Goal: Task Accomplishment & Management: Use online tool/utility

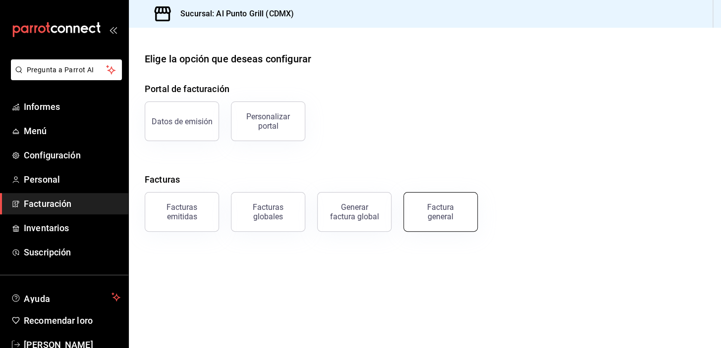
click at [427, 210] on div "Factura general" at bounding box center [441, 212] width 50 height 19
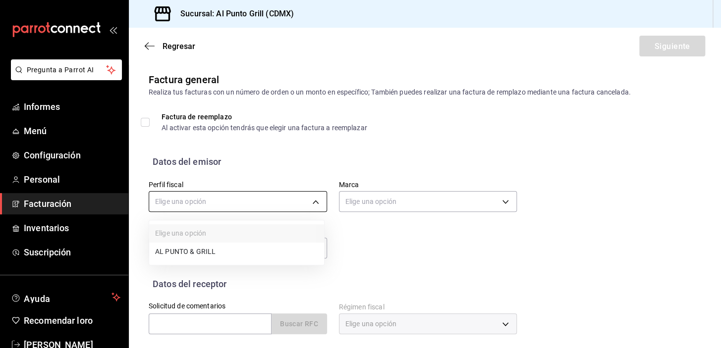
click at [315, 203] on body "Pregunta a Parrot AI Informes Menú Configuración Personal Facturación Inventari…" at bounding box center [360, 174] width 721 height 348
click at [191, 251] on font "AL PUNTO Y PARRILLA" at bounding box center [191, 253] width 73 height 8
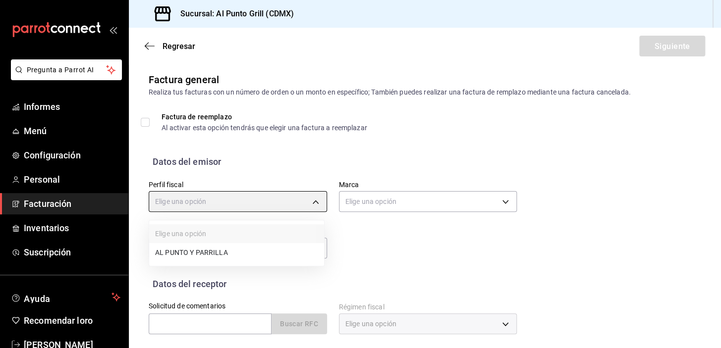
type input "711c2bc8-79b3-43e0-95de-ea7f23beadbf"
type input "359452a4-77df-4a2a-96d1-dbb27ae34e49"
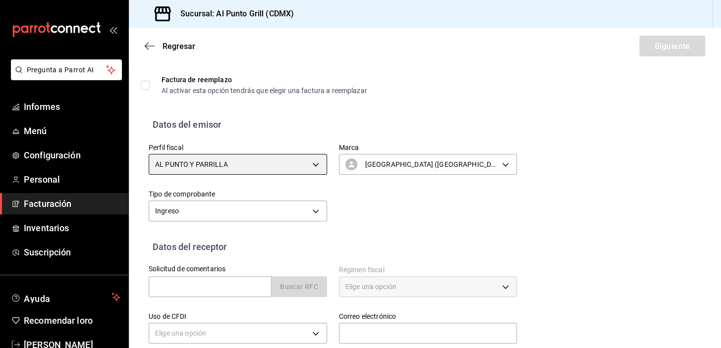
scroll to position [90, 0]
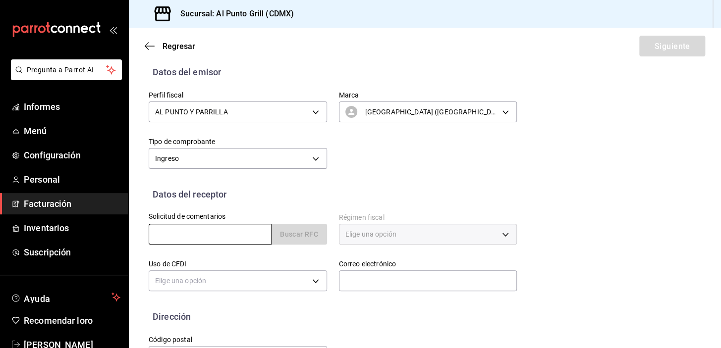
click at [210, 233] on input "text" at bounding box center [210, 234] width 123 height 21
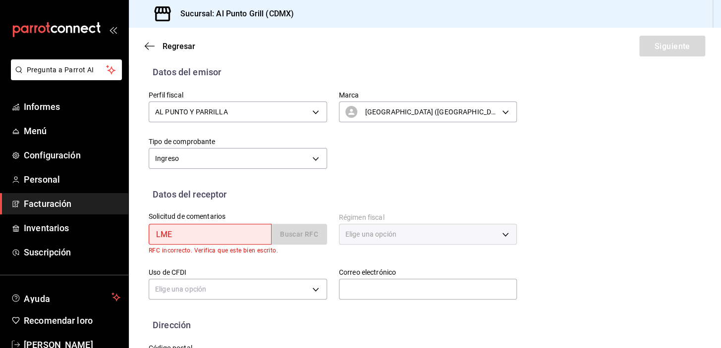
type input "LME941005KU9"
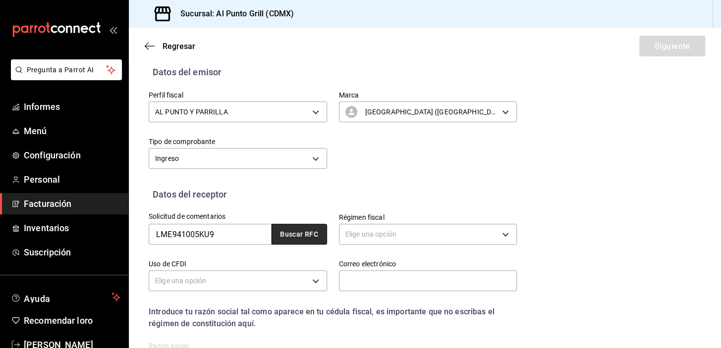
click at [285, 232] on font "Buscar RFC" at bounding box center [299, 235] width 38 height 8
type input "[PERSON_NAME][EMAIL_ADDRESS][PERSON_NAME][DOMAIN_NAME]"
type input "06600"
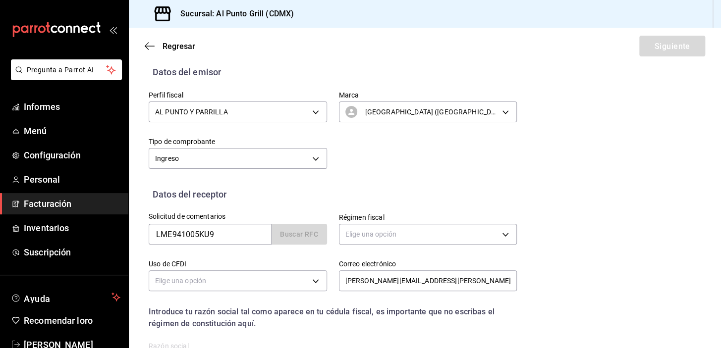
type input "LUXOTTICA [GEOGRAPHIC_DATA]"
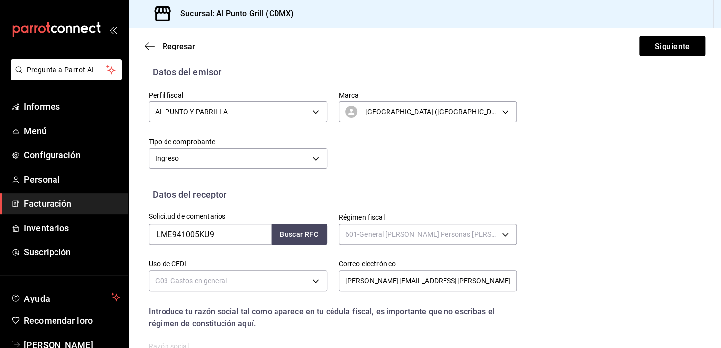
type input "601"
type input "G03"
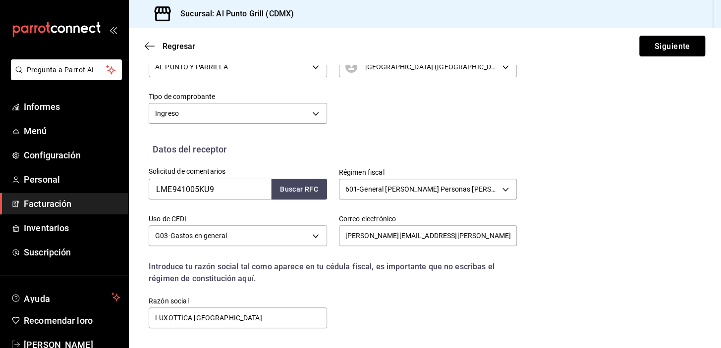
scroll to position [207, 0]
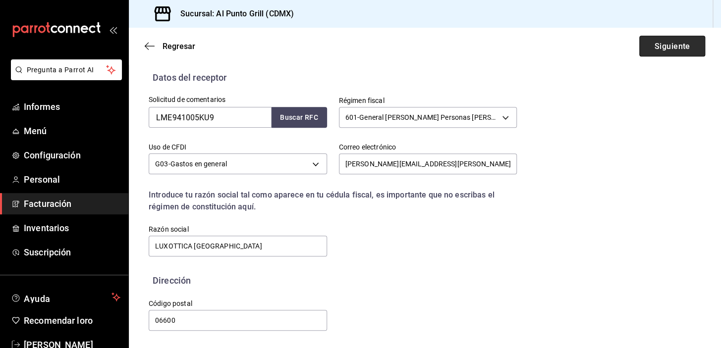
click at [654, 41] on button "Siguiente" at bounding box center [672, 46] width 66 height 21
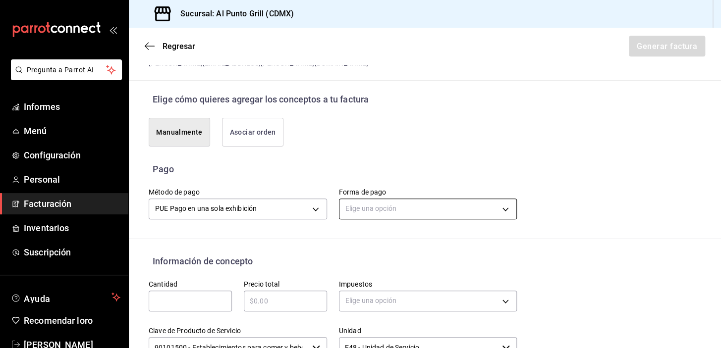
scroll to position [252, 0]
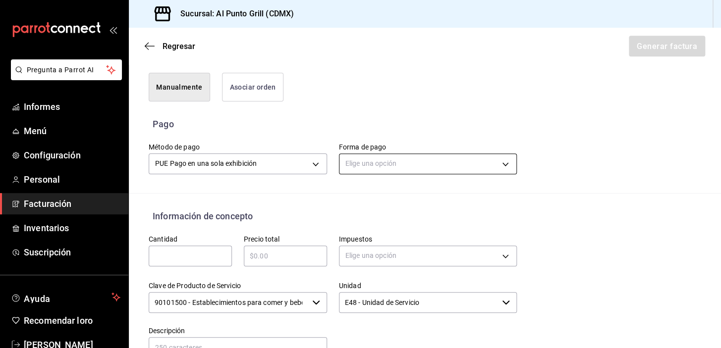
click at [379, 158] on body "Pregunta a Parrot AI Informes Menú Configuración Personal Facturación Inventari…" at bounding box center [360, 174] width 721 height 348
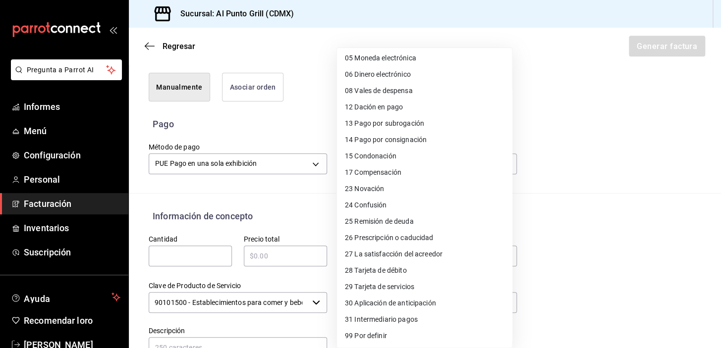
scroll to position [84, 0]
click at [391, 272] on font "Tarjeta de débito" at bounding box center [380, 271] width 52 height 8
type input "28"
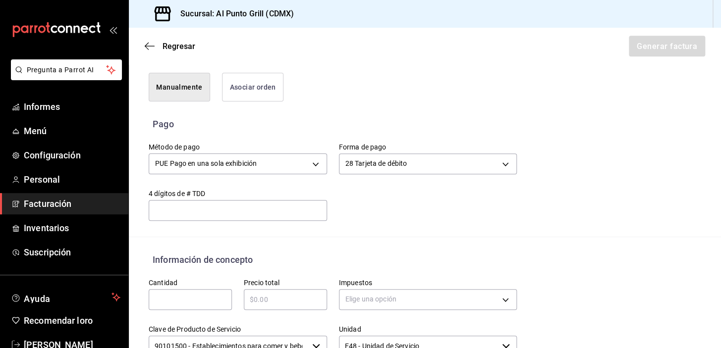
click at [179, 294] on input "text" at bounding box center [190, 300] width 83 height 12
type input "1"
click at [276, 298] on input "text" at bounding box center [285, 300] width 83 height 12
type input "$9"
type input "$830.00"
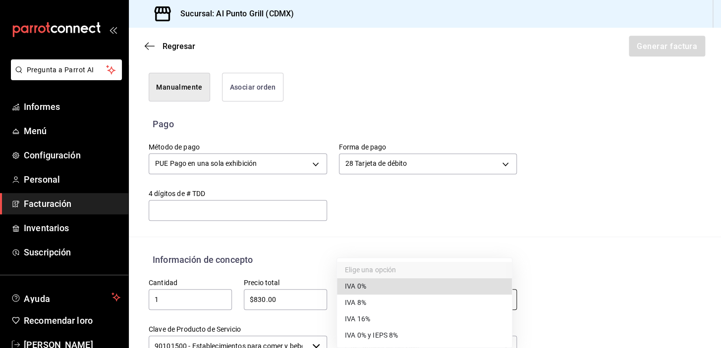
click at [393, 297] on body "Pregunta a Parrot AI Informes Menú Configuración Personal Facturación Inventari…" at bounding box center [360, 174] width 721 height 348
click at [360, 315] on span "IVA 16%" at bounding box center [357, 320] width 25 height 10
type input "IVA_16"
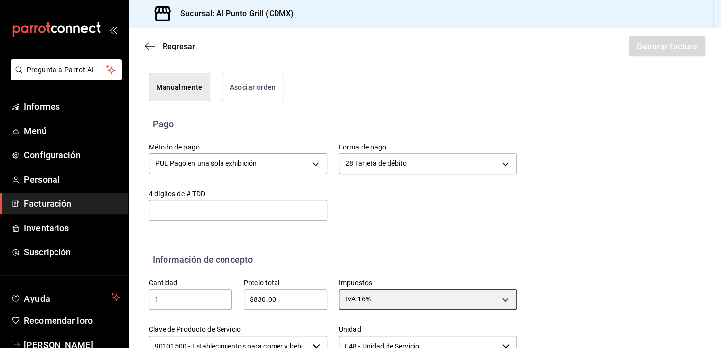
scroll to position [342, 0]
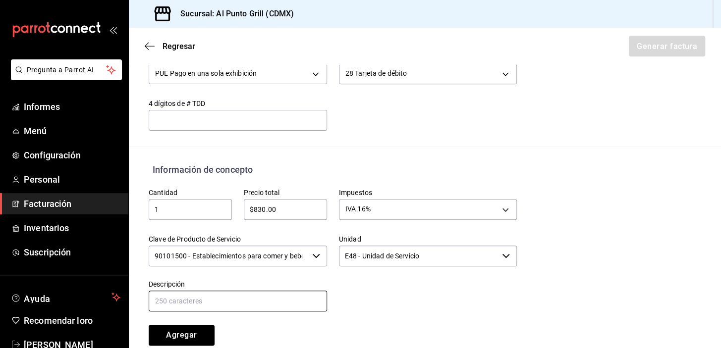
click at [203, 306] on input "text" at bounding box center [238, 301] width 178 height 21
type input "CONSUMO DE ALIMENTOS Y BEBIDAS"
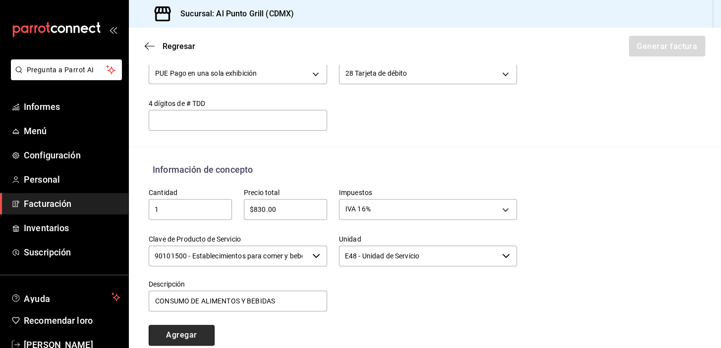
click at [196, 337] on font "Agregar" at bounding box center [181, 335] width 31 height 9
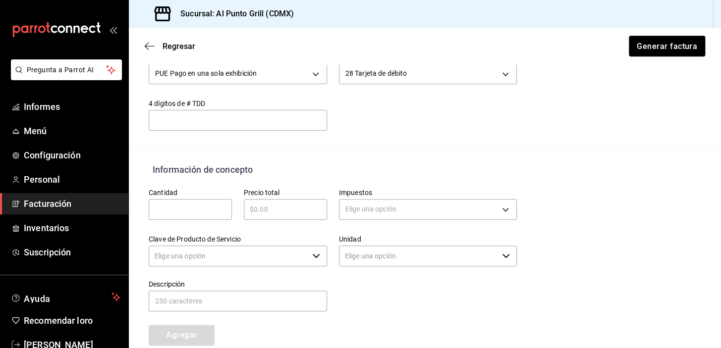
type input "90101500 - Establecimientos para comer y beber"
type input "E48 - Unidad de Servicio"
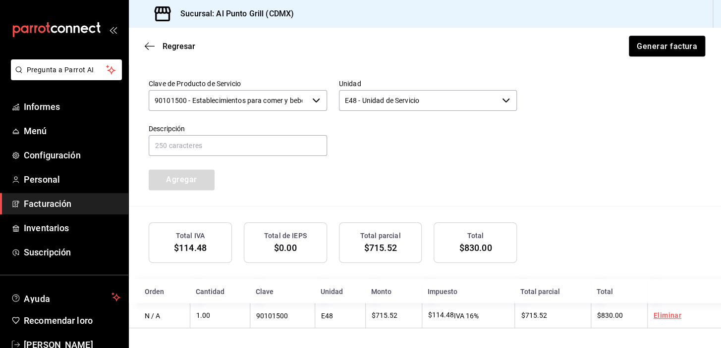
scroll to position [498, 0]
click at [663, 45] on font "Generar factura" at bounding box center [666, 45] width 60 height 9
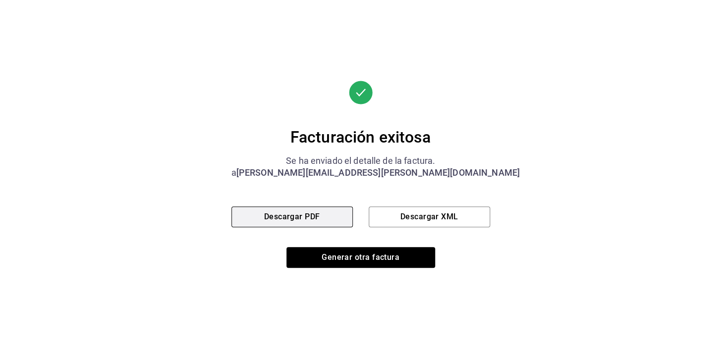
click at [320, 219] on font "Descargar PDF" at bounding box center [292, 216] width 56 height 9
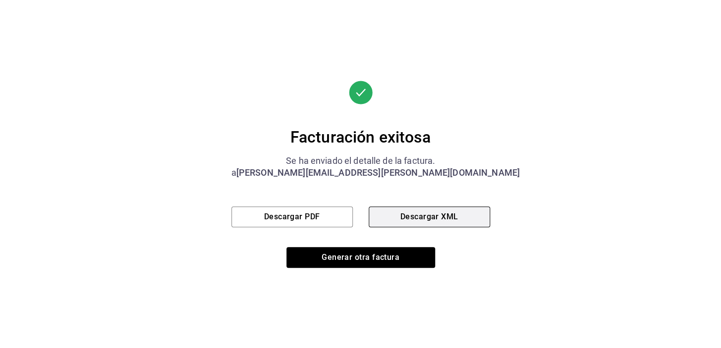
click at [417, 213] on font "Descargar XML" at bounding box center [429, 216] width 58 height 9
